Goal: Find specific page/section: Find specific page/section

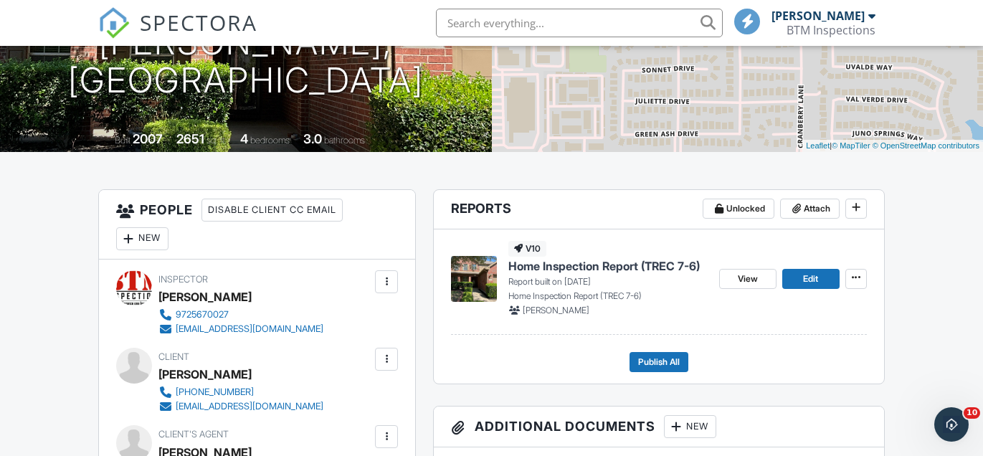
scroll to position [249, 0]
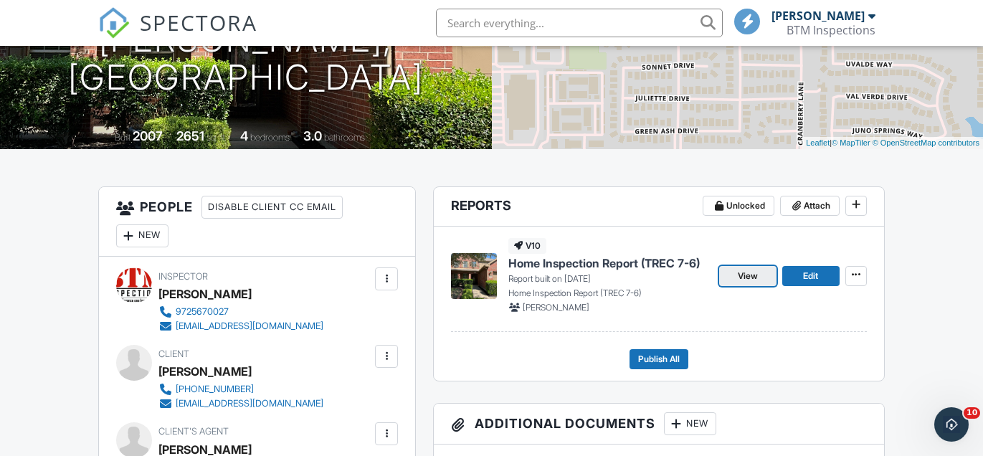
click at [752, 273] on span "View" at bounding box center [748, 276] width 20 height 14
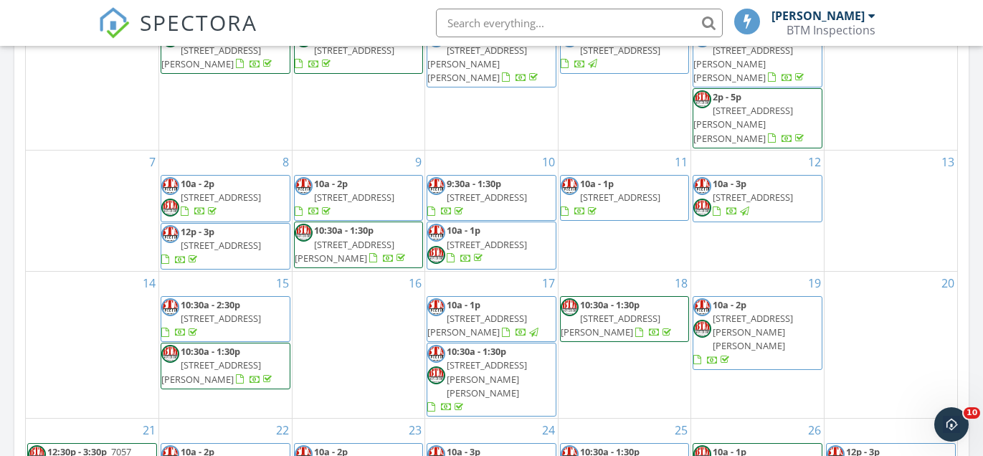
scroll to position [900, 0]
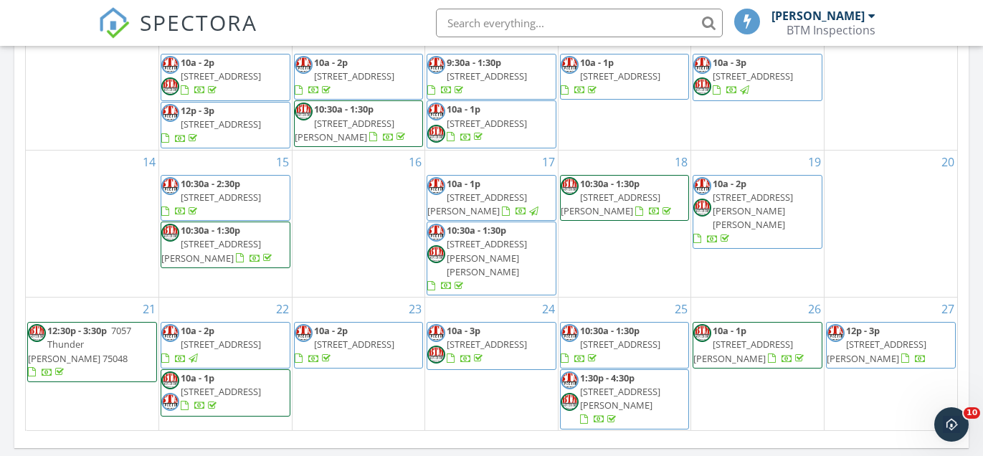
click at [884, 338] on span "8120 Shasta Dr, McKinney 75071" at bounding box center [877, 351] width 100 height 27
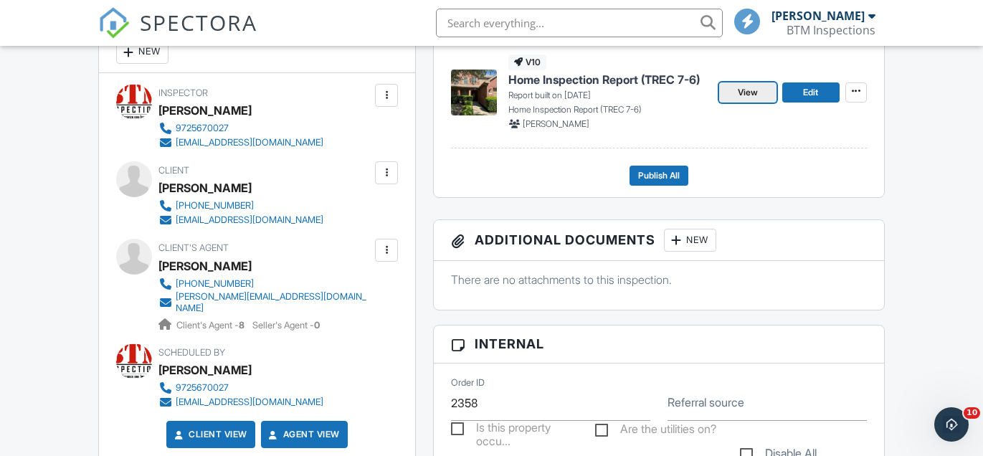
click at [750, 86] on span "View" at bounding box center [748, 92] width 20 height 14
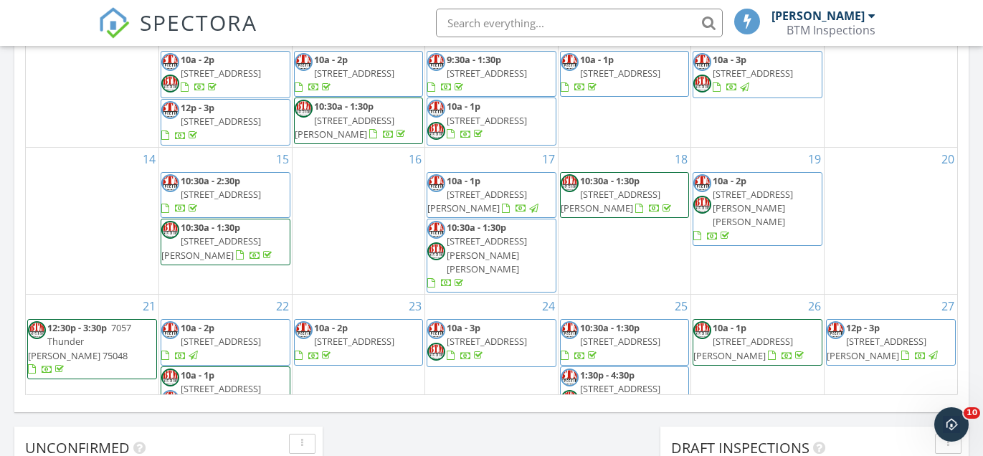
scroll to position [967, 0]
